Goal: Information Seeking & Learning: Learn about a topic

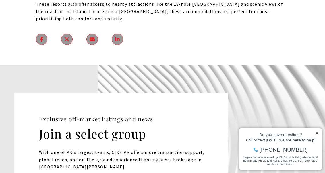
scroll to position [6945, 0]
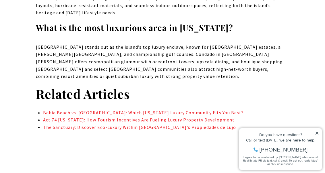
scroll to position [2631, 0]
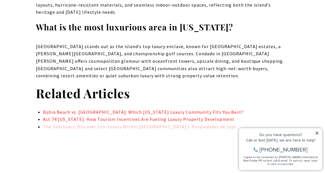
click at [91, 124] on link "The Sanctuary: Discover Eco-Luxury Within [GEOGRAPHIC_DATA]'s Propiedades de Lu…" at bounding box center [139, 127] width 193 height 6
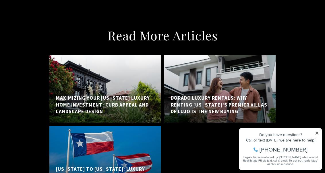
scroll to position [4225, 0]
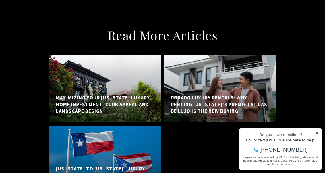
click at [113, 166] on h5 "[US_STATE] to [US_STATE]: Luxury Real Estate for Business Owners Seeking Tax Re…" at bounding box center [105, 176] width 98 height 20
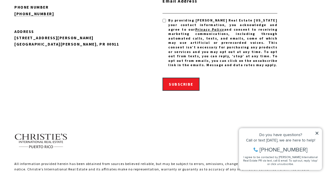
scroll to position [4532, 0]
